Goal: Transaction & Acquisition: Purchase product/service

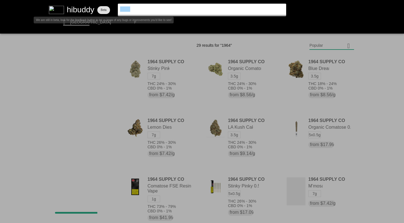
drag, startPoint x: 140, startPoint y: 11, endPoint x: 110, endPoint y: 7, distance: 30.0
click at [110, 7] on flt-glass-pane at bounding box center [202, 111] width 404 height 223
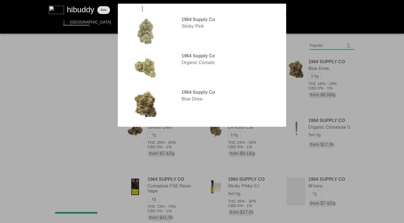
click at [129, 9] on input "1964SITKA" at bounding box center [197, 8] width 154 height 5
type input "SITKA"
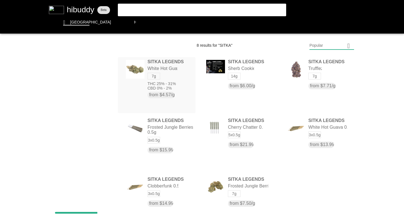
click at [165, 82] on flt-glass-pane at bounding box center [202, 111] width 404 height 223
click at [40, 54] on flt-glass-pane at bounding box center [202, 111] width 404 height 223
click at [235, 75] on flt-glass-pane at bounding box center [202, 111] width 404 height 223
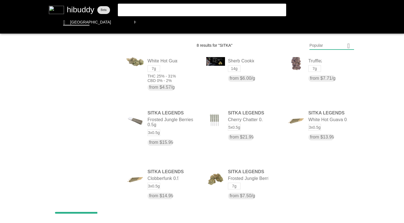
click at [136, 10] on flt-glass-pane at bounding box center [202, 111] width 404 height 223
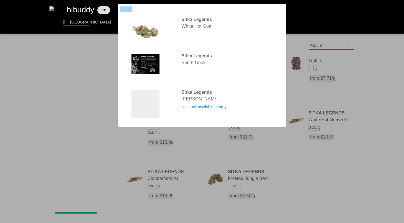
drag, startPoint x: 136, startPoint y: 10, endPoint x: 117, endPoint y: 5, distance: 19.1
click at [116, 6] on flt-glass-pane at bounding box center [202, 111] width 404 height 223
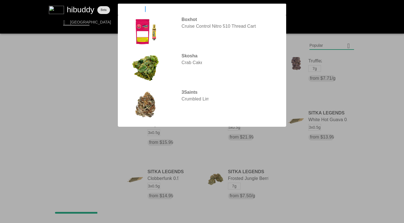
type input "CRAFT KINGS"
